Goal: Information Seeking & Learning: Learn about a topic

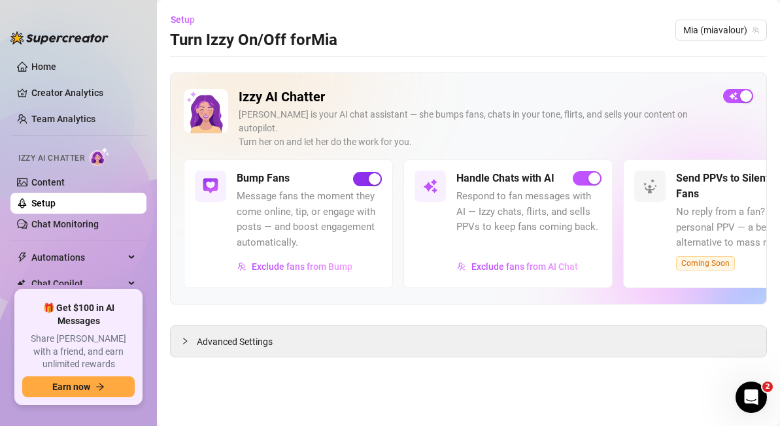
click at [371, 173] on div "button" at bounding box center [375, 179] width 12 height 12
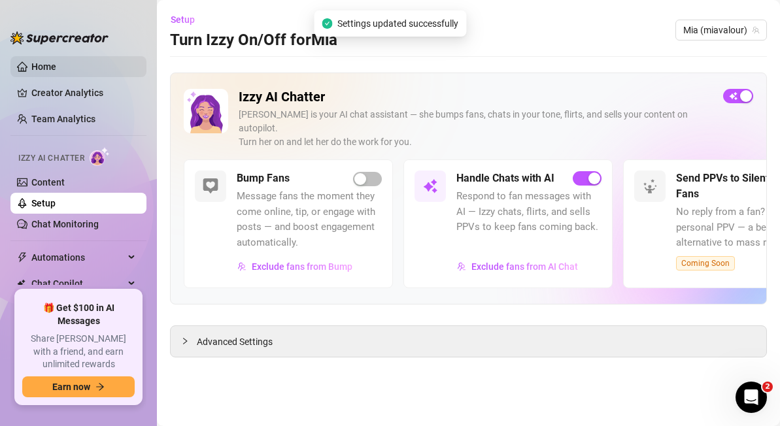
click at [52, 68] on link "Home" at bounding box center [43, 66] width 25 height 10
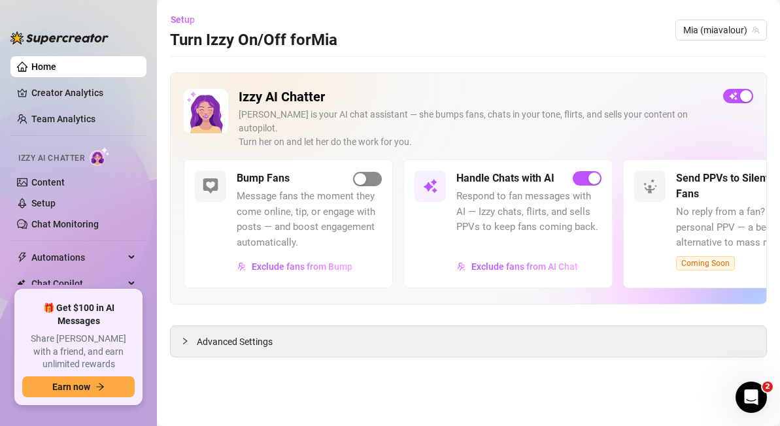
click at [355, 173] on div "button" at bounding box center [360, 179] width 12 height 12
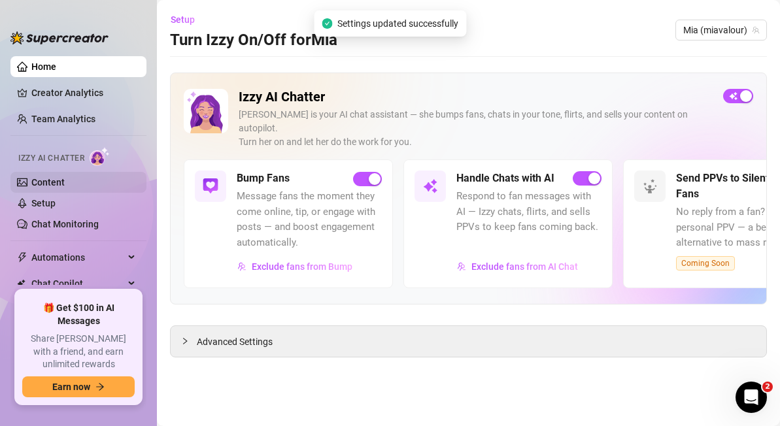
click at [65, 180] on link "Content" at bounding box center [47, 182] width 33 height 10
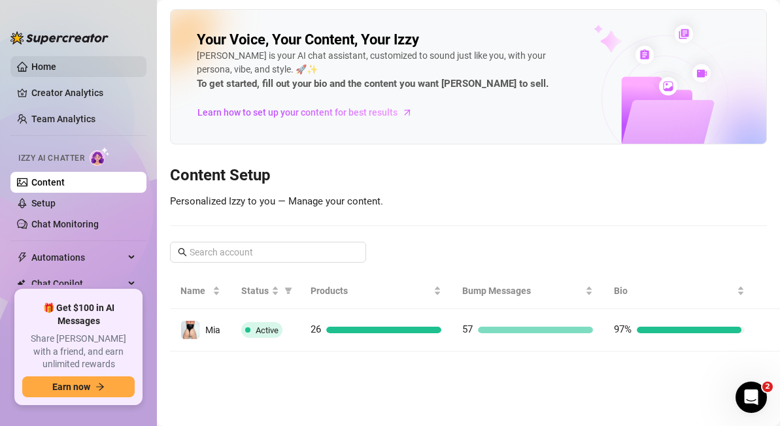
click at [47, 65] on link "Home" at bounding box center [43, 66] width 25 height 10
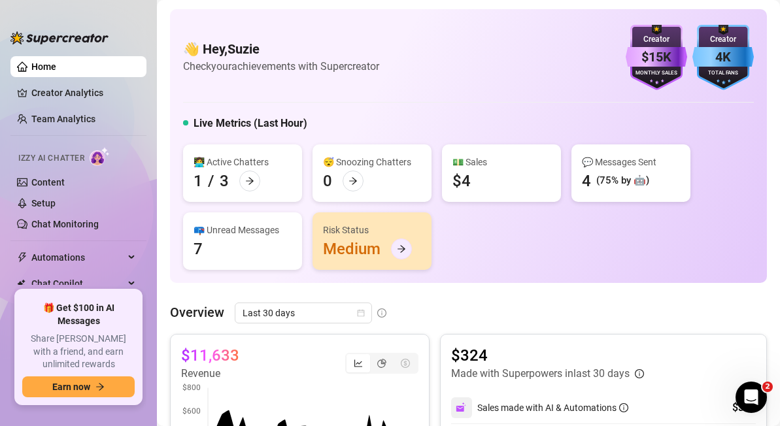
click at [399, 248] on icon "arrow-right" at bounding box center [401, 248] width 8 height 7
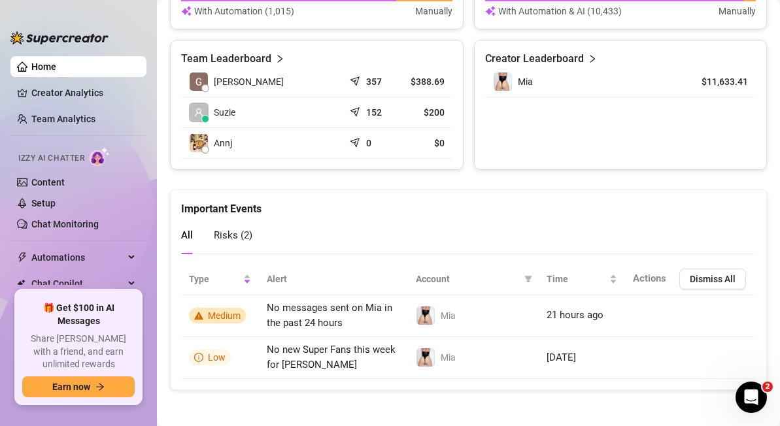
scroll to position [631, 0]
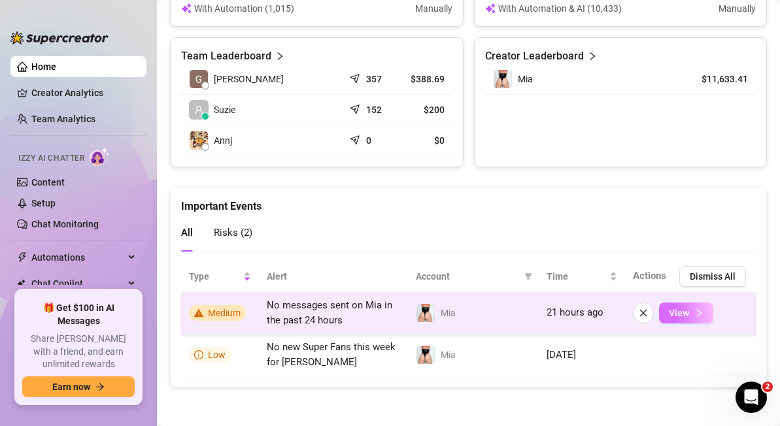
click at [682, 315] on span "View" at bounding box center [678, 313] width 20 height 10
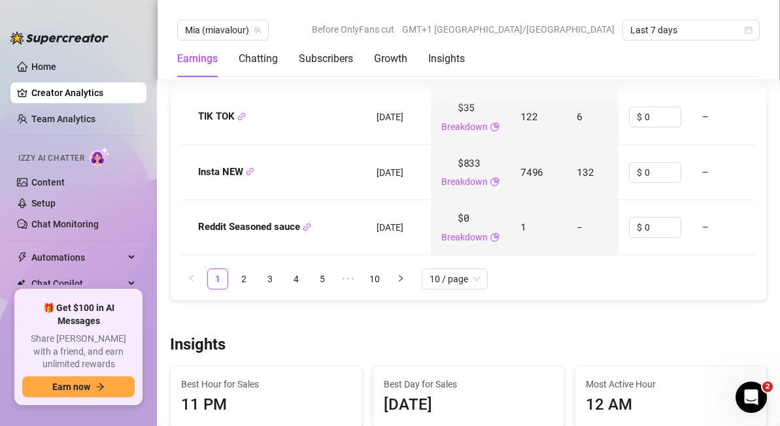
scroll to position [1918, 0]
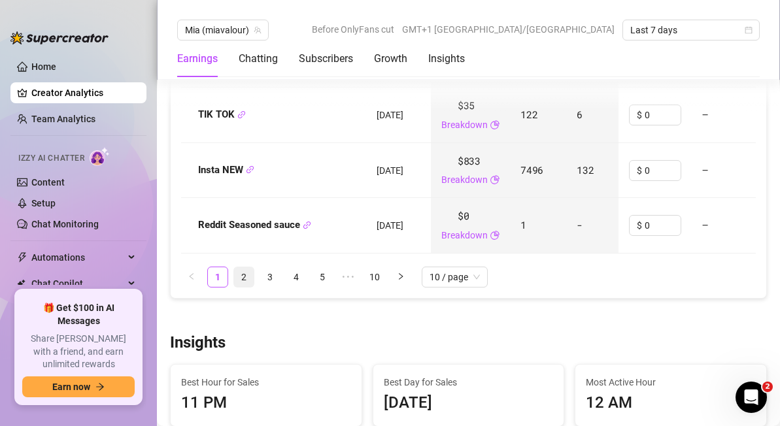
click at [241, 274] on link "2" at bounding box center [244, 277] width 20 height 20
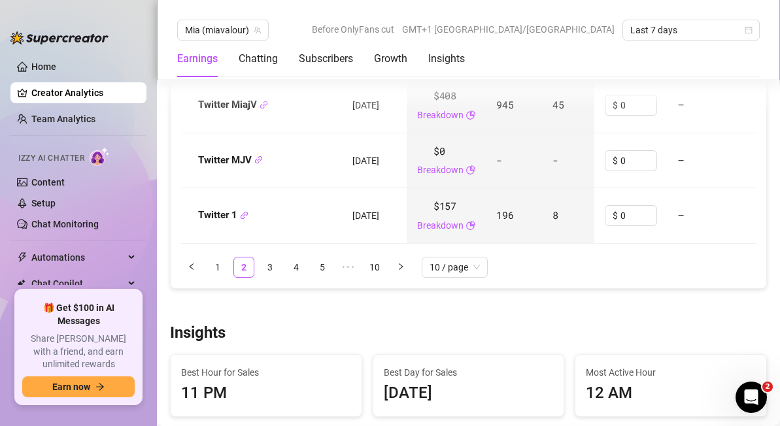
scroll to position [1956, 0]
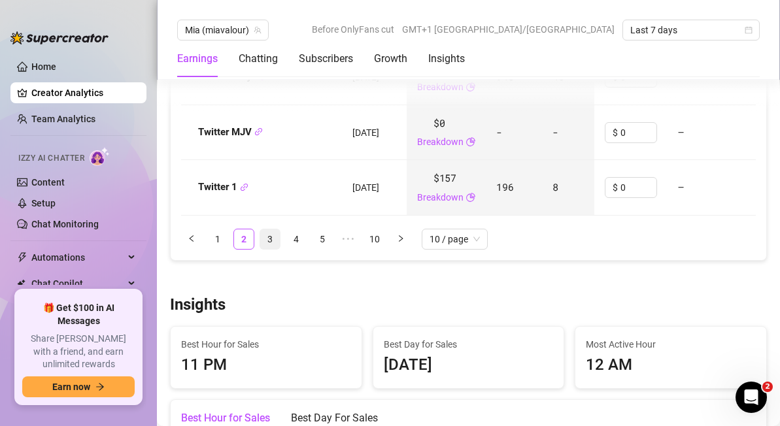
click at [270, 239] on link "3" at bounding box center [270, 239] width 20 height 20
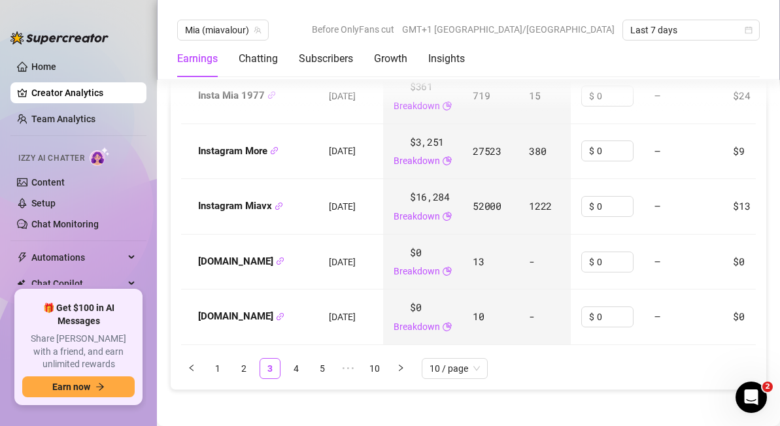
scroll to position [1830, 0]
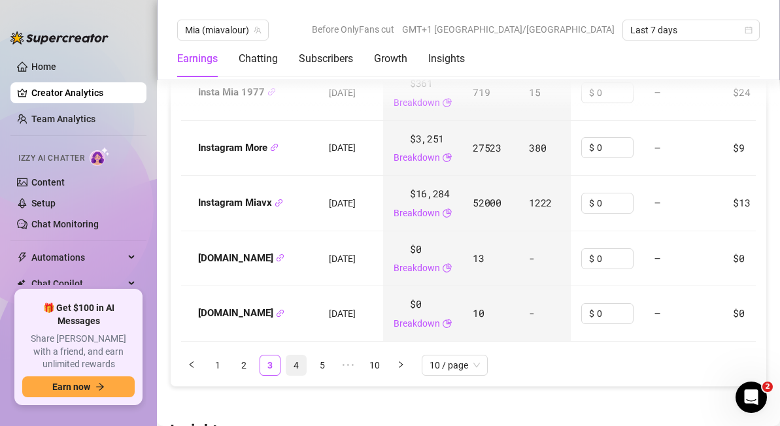
click at [296, 365] on link "4" at bounding box center [296, 365] width 20 height 20
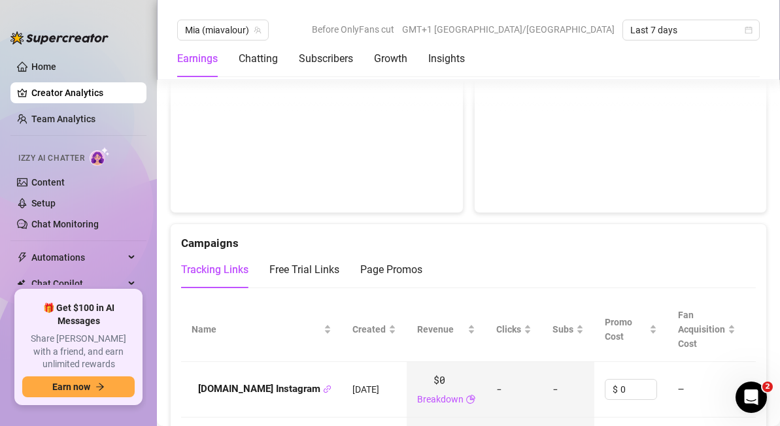
scroll to position [1236, 0]
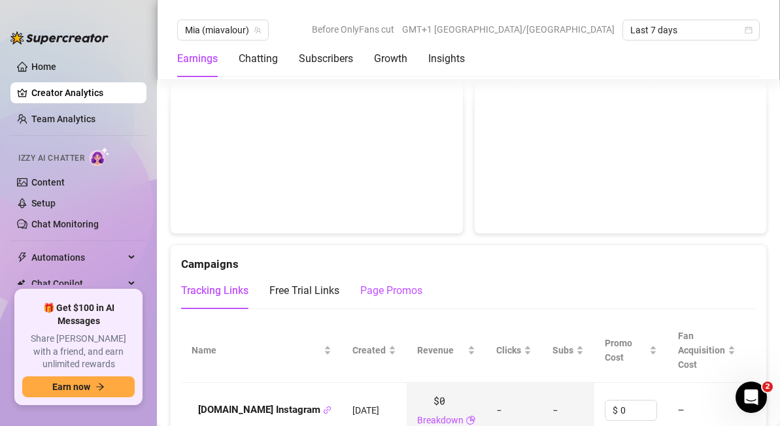
click at [389, 289] on div "Page Promos" at bounding box center [391, 291] width 62 height 16
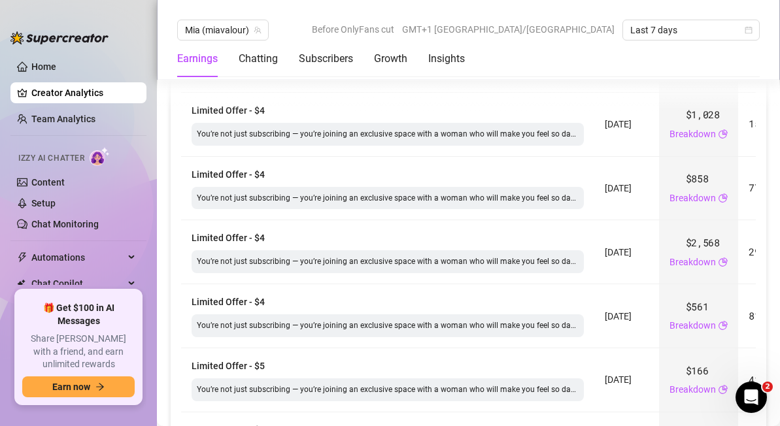
scroll to position [1434, 0]
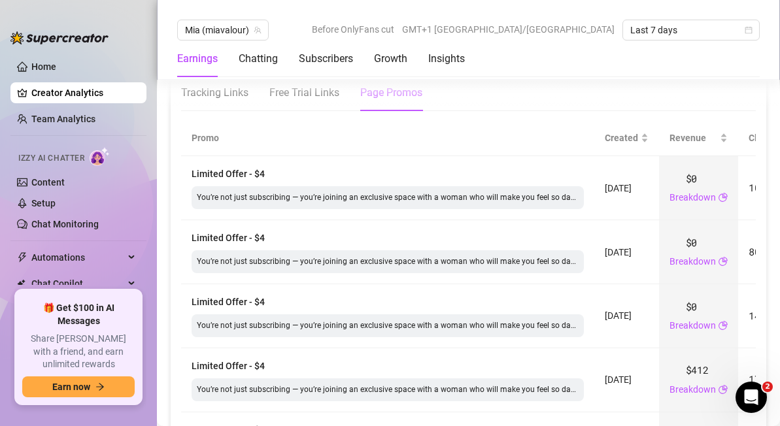
click at [728, 196] on body "Home Creator Analytics Team Analytics Izzy AI Chatter Content Setup Chat Monito…" at bounding box center [390, 213] width 780 height 426
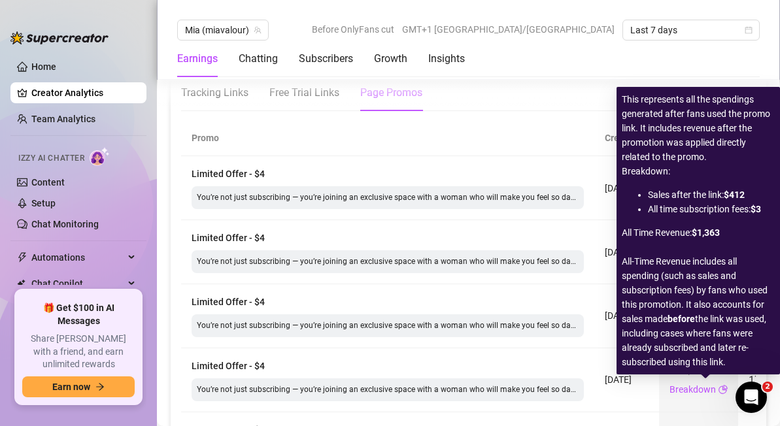
click at [727, 391] on icon "pie-chart" at bounding box center [722, 389] width 9 height 9
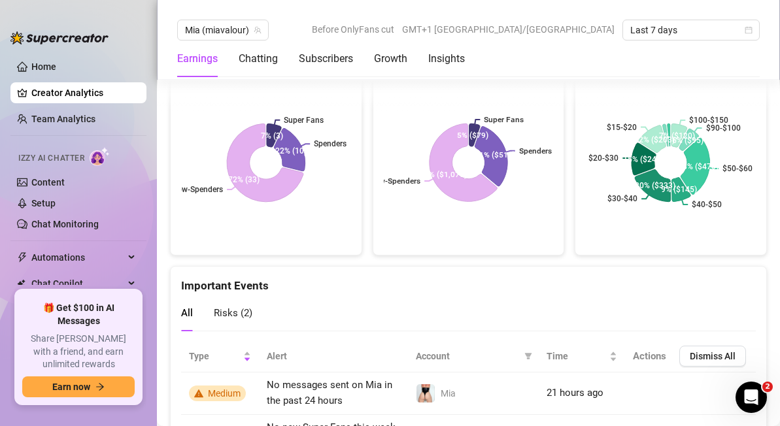
scroll to position [2901, 0]
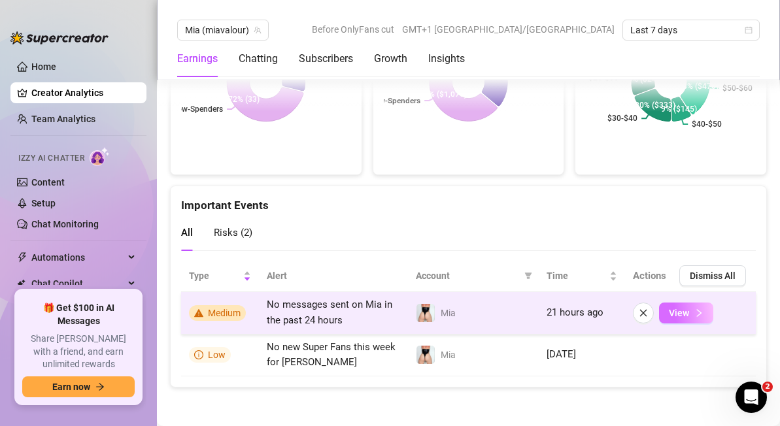
click at [691, 311] on button "View" at bounding box center [686, 313] width 54 height 21
click at [680, 311] on span "View" at bounding box center [678, 313] width 20 height 10
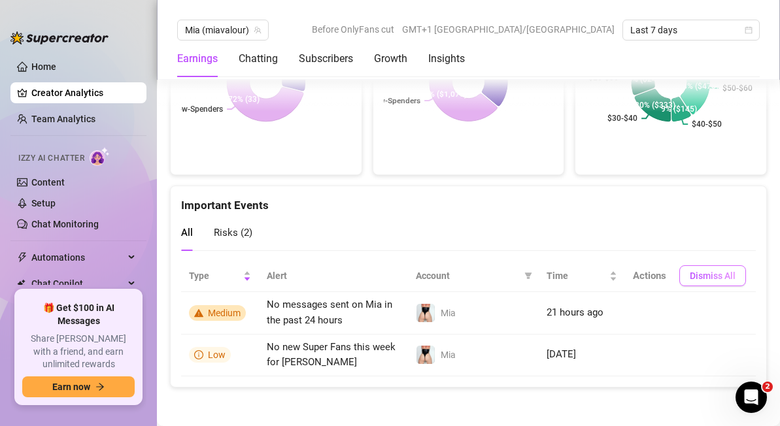
click at [706, 272] on span "Dismiss All" at bounding box center [712, 276] width 46 height 10
click at [60, 120] on link "Team Analytics" at bounding box center [63, 119] width 64 height 10
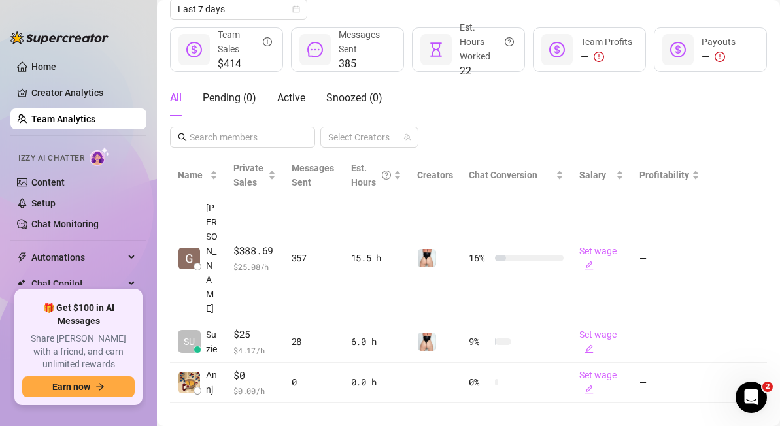
scroll to position [167, 0]
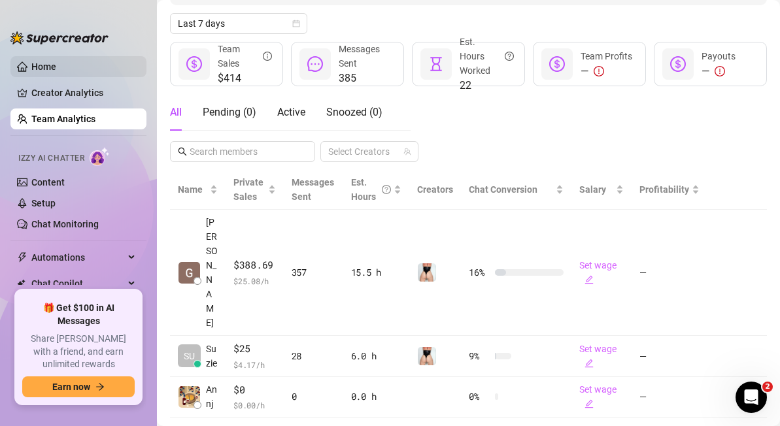
click at [51, 70] on link "Home" at bounding box center [43, 66] width 25 height 10
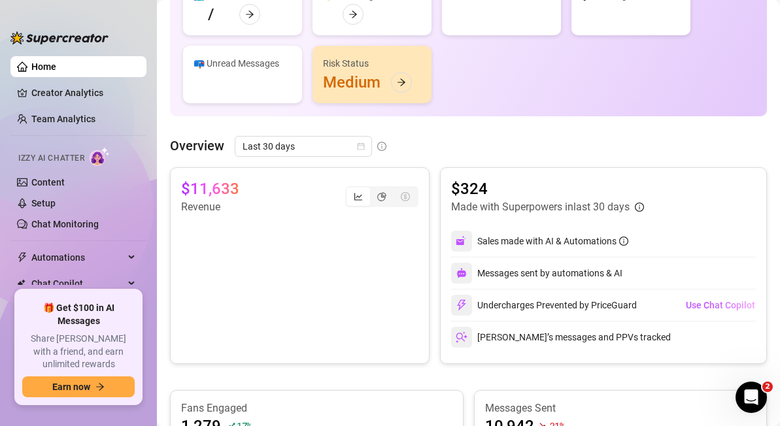
scroll to position [631, 0]
